Goal: Navigation & Orientation: Find specific page/section

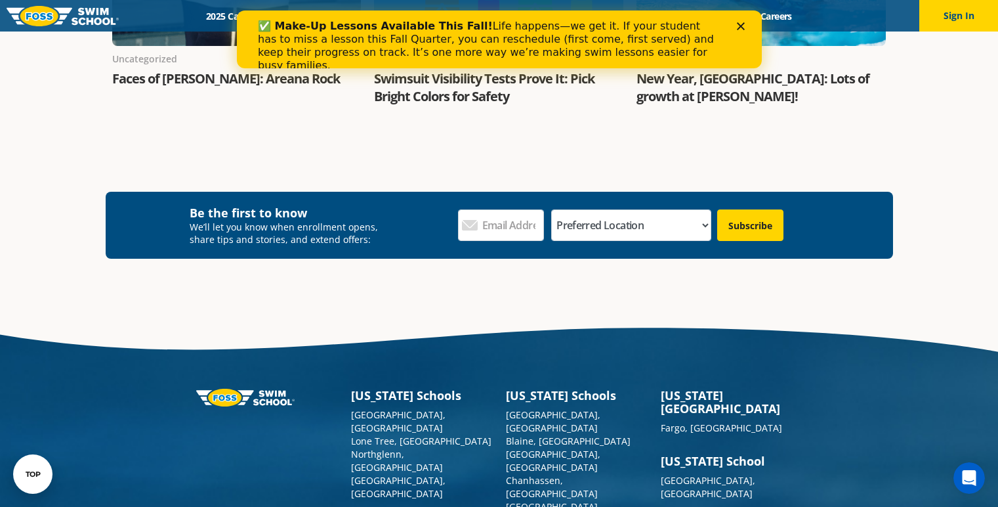
scroll to position [2526, 0]
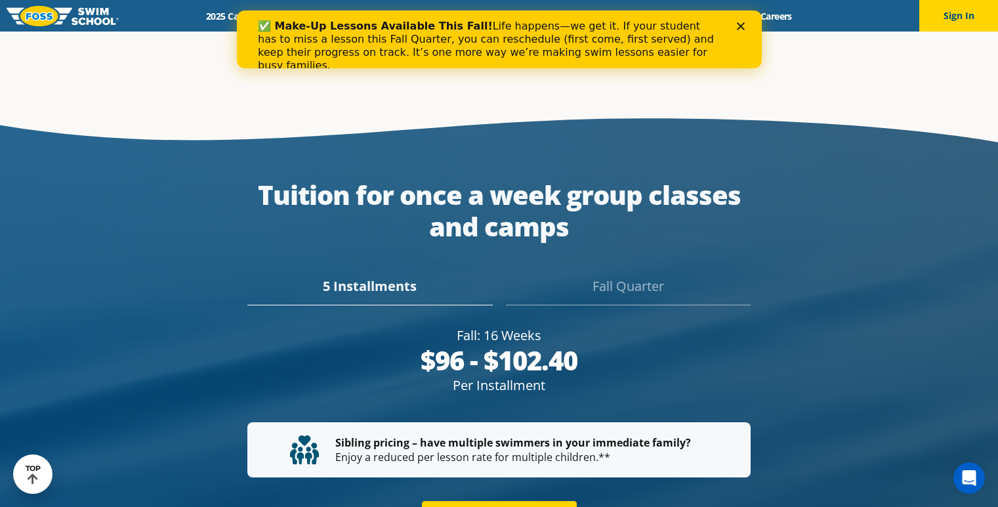
scroll to position [2307, 0]
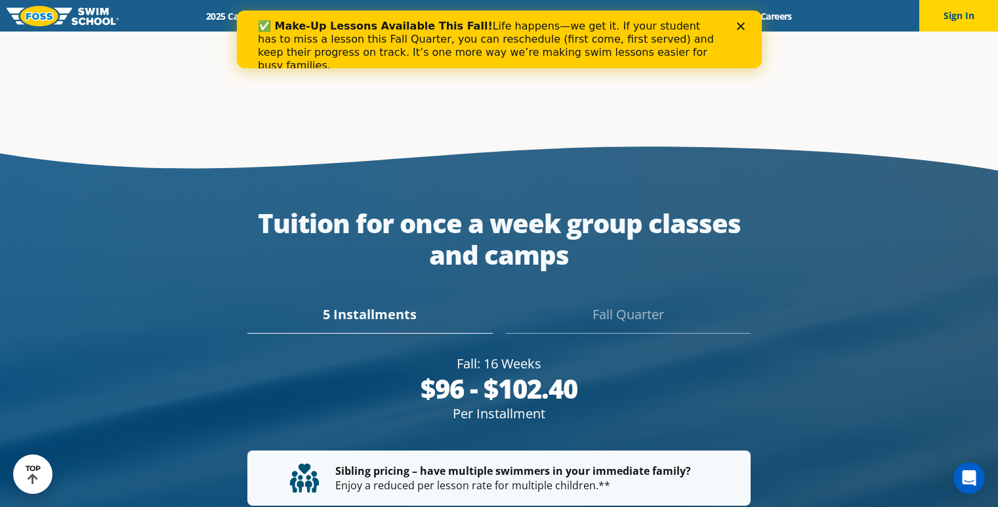
click at [737, 26] on icon "Close" at bounding box center [740, 26] width 8 height 8
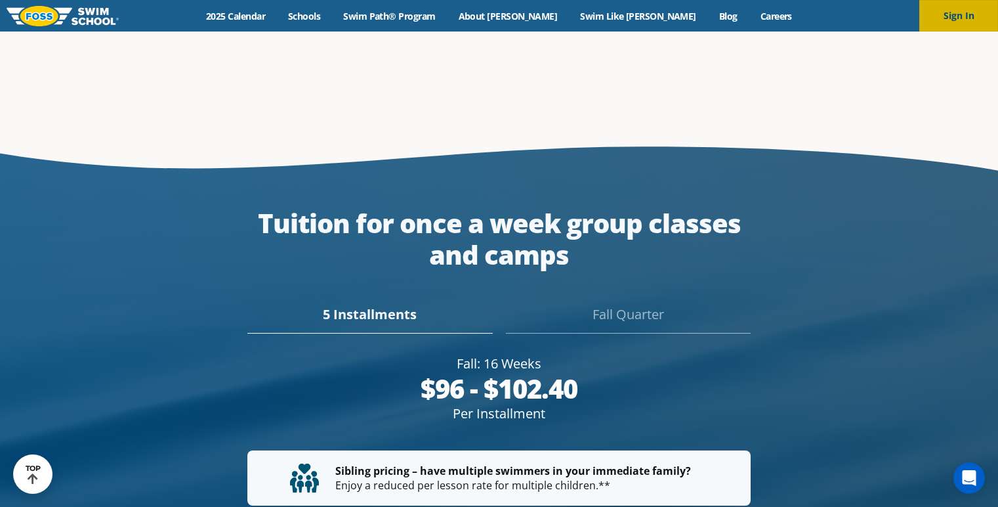
scroll to position [2325, 0]
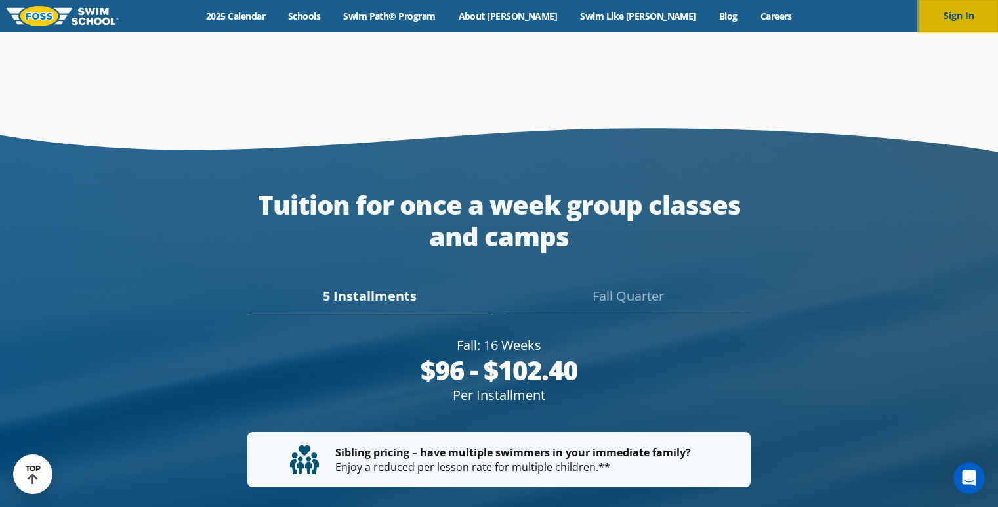
click at [962, 26] on button "Sign In" at bounding box center [958, 15] width 79 height 31
